Goal: Task Accomplishment & Management: Complete application form

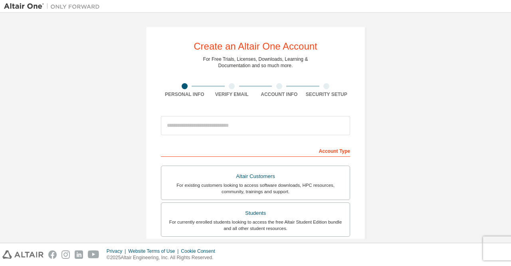
scroll to position [9, 0]
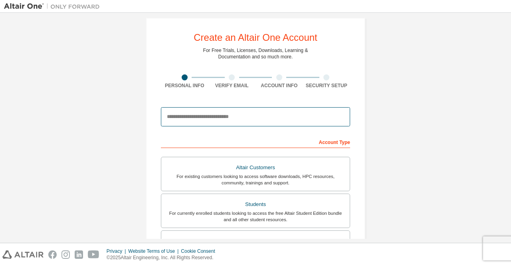
click at [245, 119] on input "email" at bounding box center [255, 116] width 189 height 19
type input "**********"
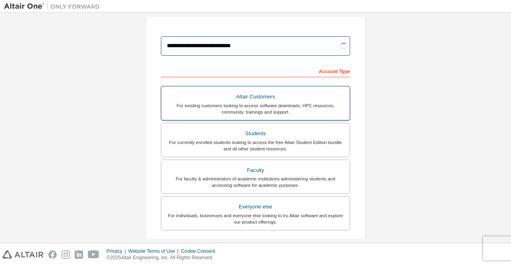
scroll to position [80, 0]
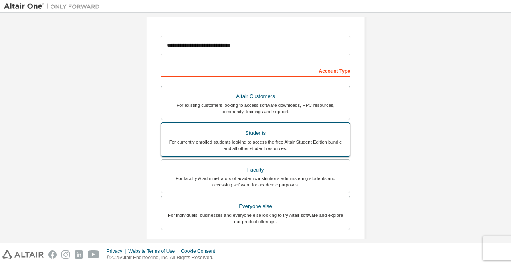
click at [258, 148] on div "For currently enrolled students looking to access the free Altair Student Editi…" at bounding box center [255, 145] width 179 height 13
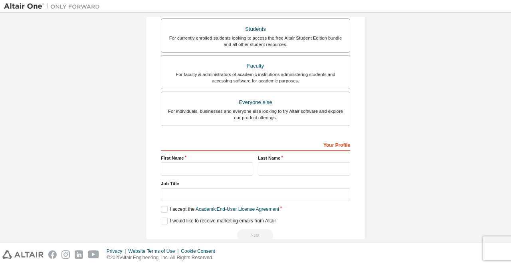
scroll to position [192, 0]
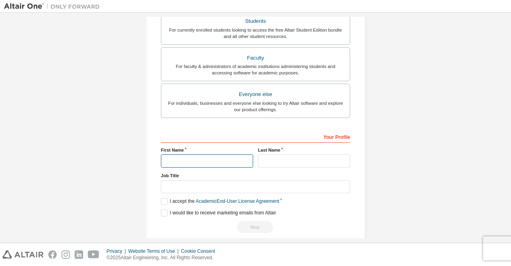
click at [227, 157] on input "text" at bounding box center [207, 160] width 92 height 13
type input "*"
type input "******"
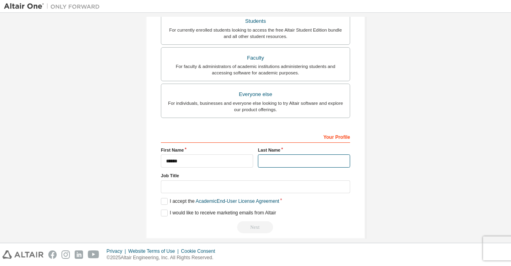
click at [260, 161] on input "text" at bounding box center [304, 160] width 92 height 13
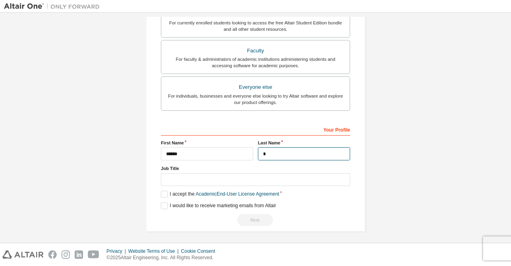
type input "*"
click at [233, 185] on div "Your Profile First Name ****** Last Name * Job Title Please provide State/Provi…" at bounding box center [255, 174] width 189 height 103
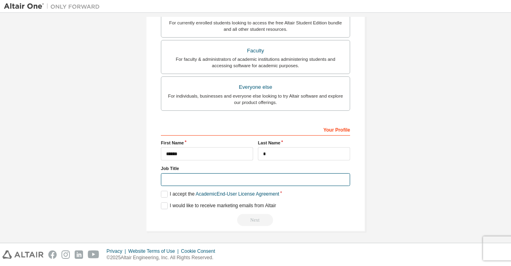
click at [239, 181] on input "text" at bounding box center [255, 179] width 189 height 13
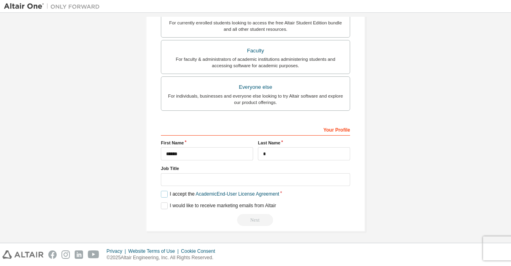
click at [166, 191] on label "I accept the Academic End-User License Agreement" at bounding box center [220, 194] width 118 height 7
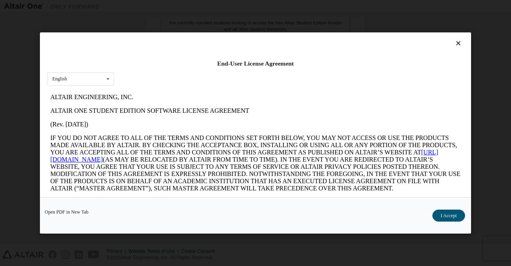
scroll to position [0, 0]
click at [451, 217] on button "I Accept" at bounding box center [449, 215] width 33 height 12
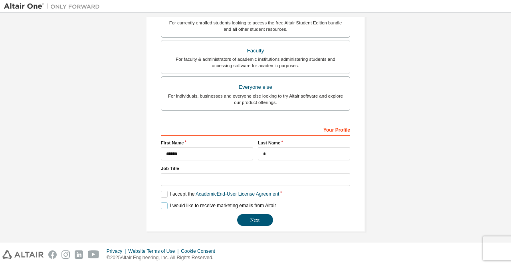
click at [163, 203] on label "I would like to receive marketing emails from Altair" at bounding box center [218, 205] width 115 height 7
click at [238, 218] on button "Next" at bounding box center [255, 220] width 36 height 12
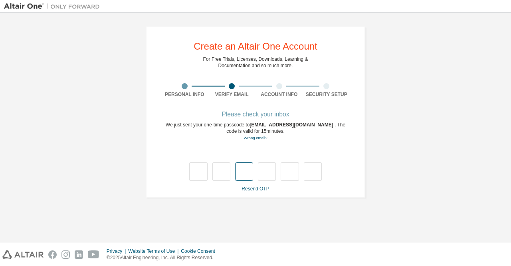
type input "*"
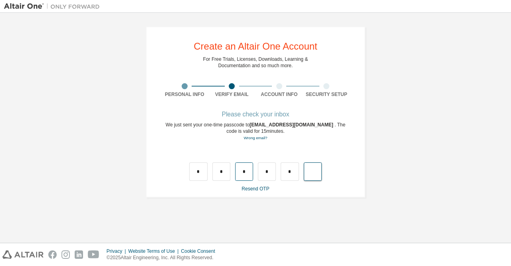
type input "*"
